Goal: Navigation & Orientation: Find specific page/section

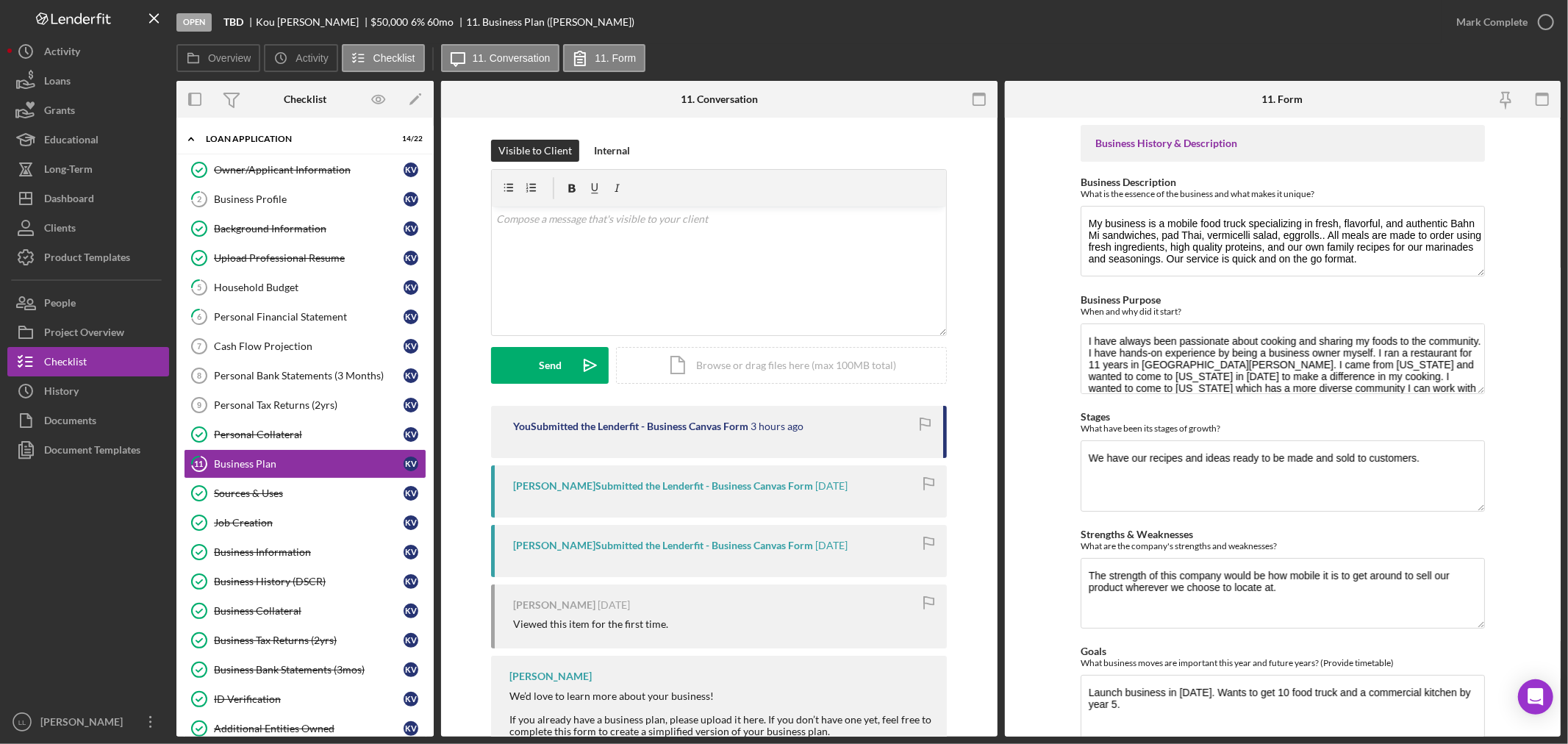
scroll to position [11, 0]
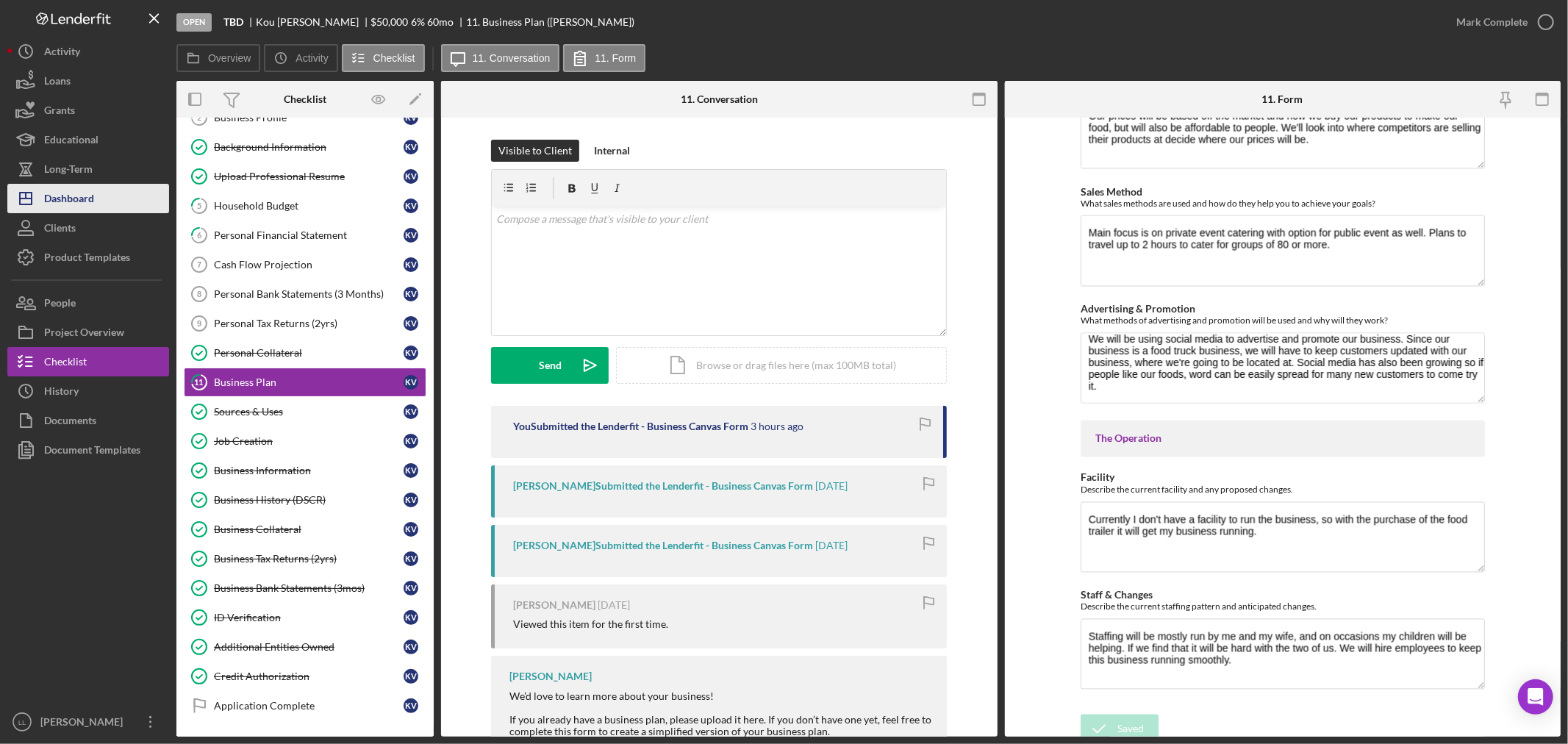
click at [75, 196] on div "Dashboard" at bounding box center [69, 199] width 50 height 33
